Goal: Register for event/course

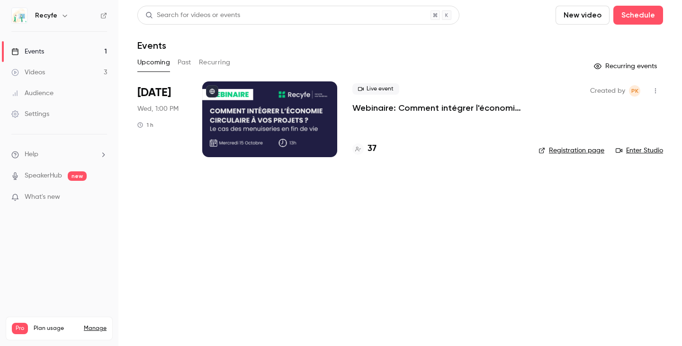
click at [376, 152] on h4 "37" at bounding box center [372, 149] width 9 height 13
